Goal: Find specific page/section: Find specific page/section

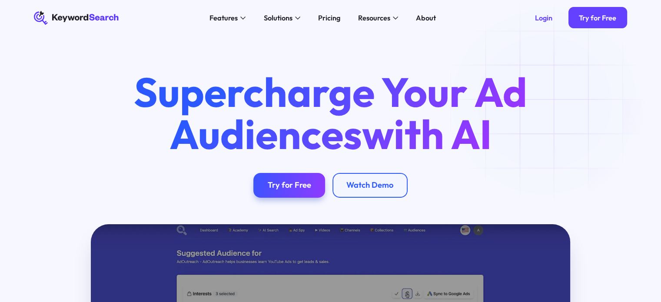
click at [106, 20] on icon at bounding box center [77, 17] width 86 height 13
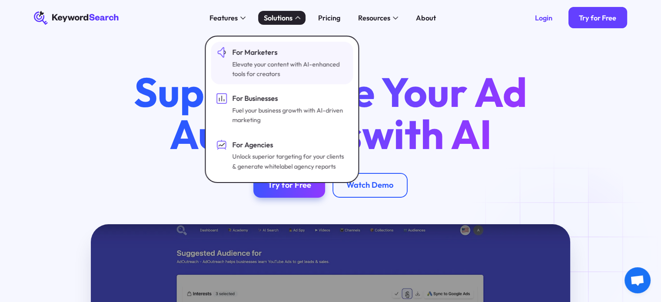
click at [269, 55] on div "For Marketers" at bounding box center [288, 52] width 113 height 11
